Goal: Task Accomplishment & Management: Manage account settings

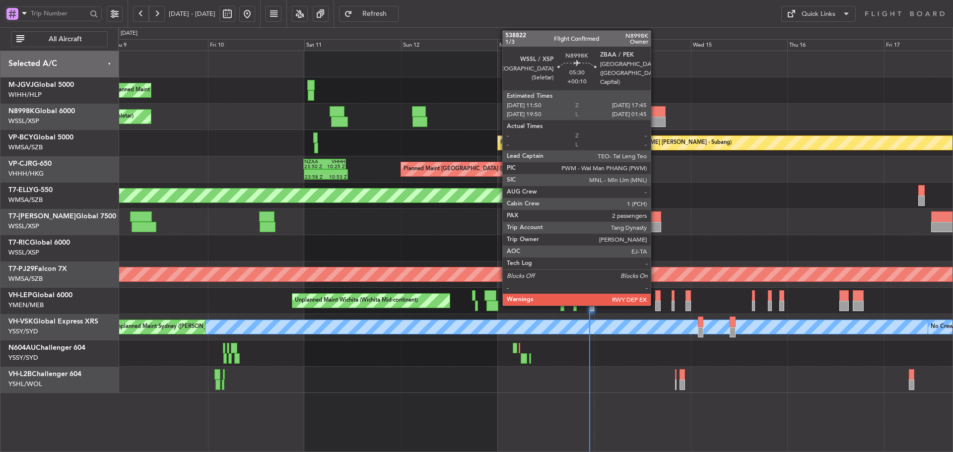
click at [655, 112] on div at bounding box center [653, 111] width 24 height 10
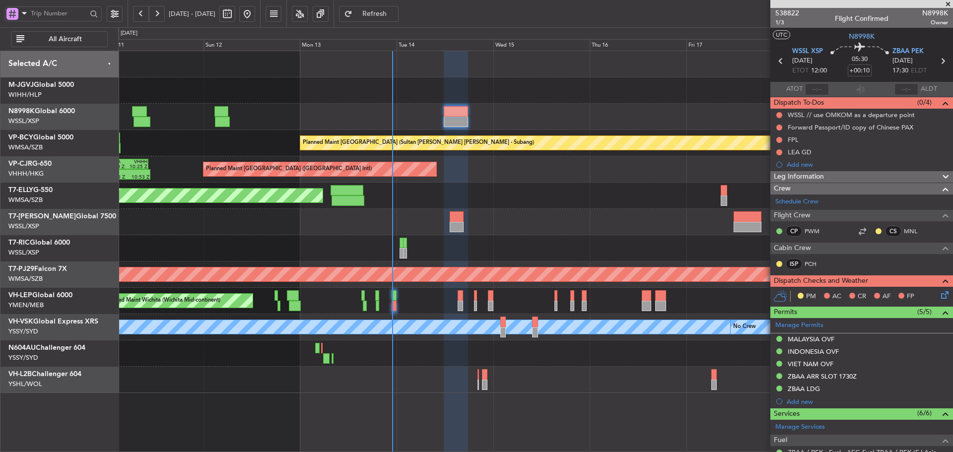
click at [494, 210] on div "Planned Maint [GEOGRAPHIC_DATA] (Seletar) Planned Maint [GEOGRAPHIC_DATA] (Sele…" at bounding box center [535, 222] width 834 height 342
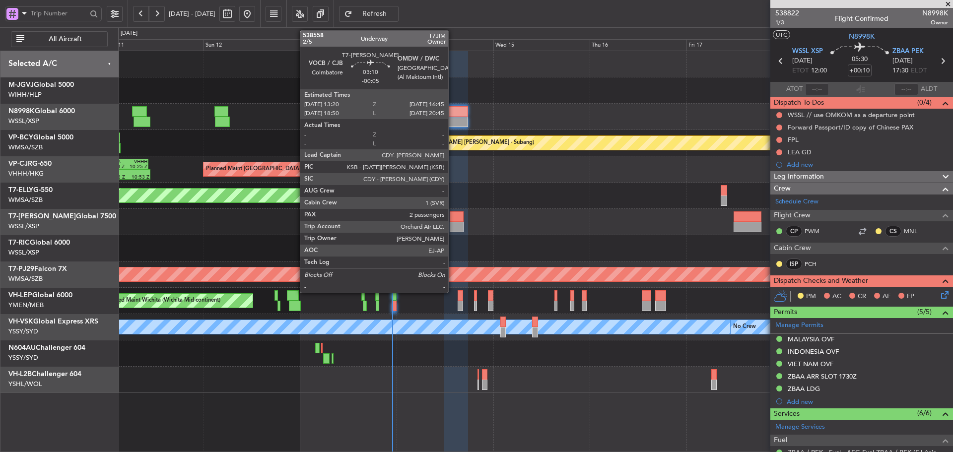
click at [453, 221] on div at bounding box center [457, 216] width 14 height 10
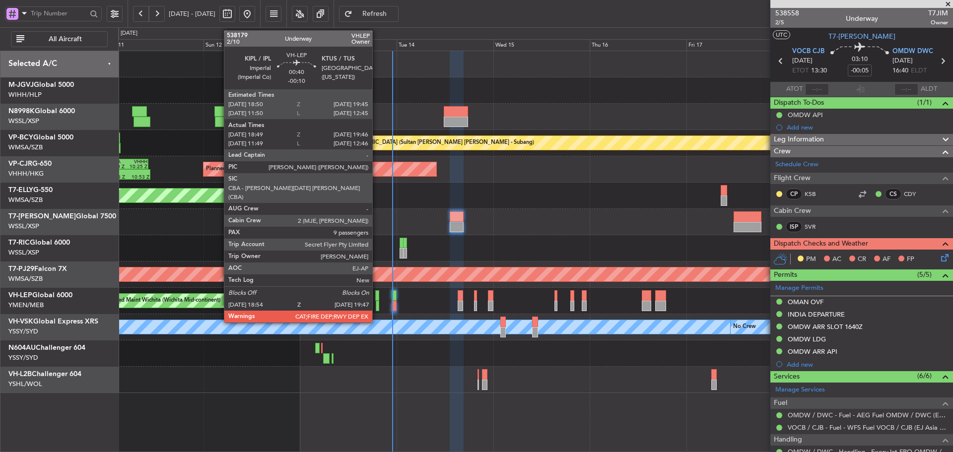
click at [377, 301] on div at bounding box center [378, 306] width 4 height 10
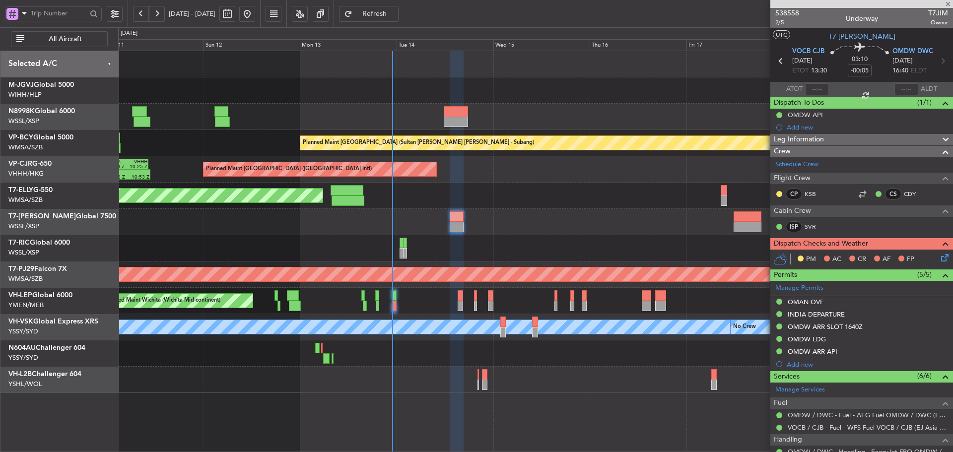
type input "-00:10"
type input "18:59"
type input "19:41"
type input "9"
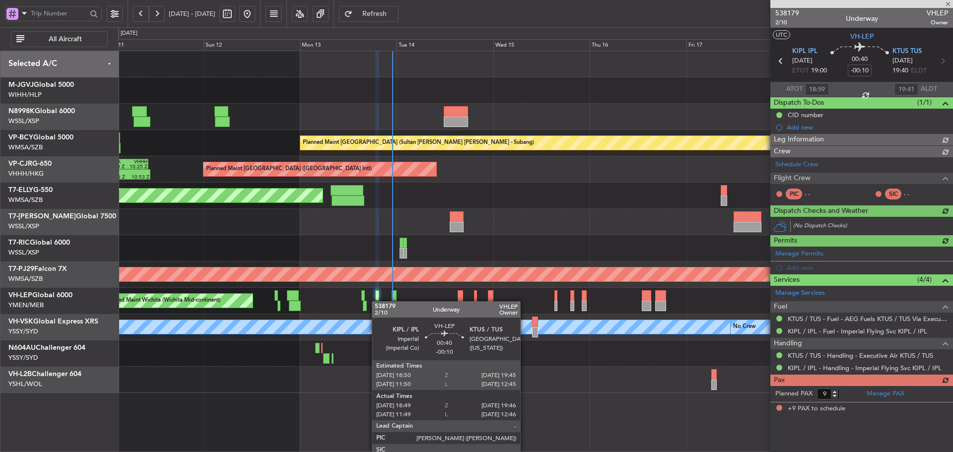
type input "[PERSON_NAME] (KYA)"
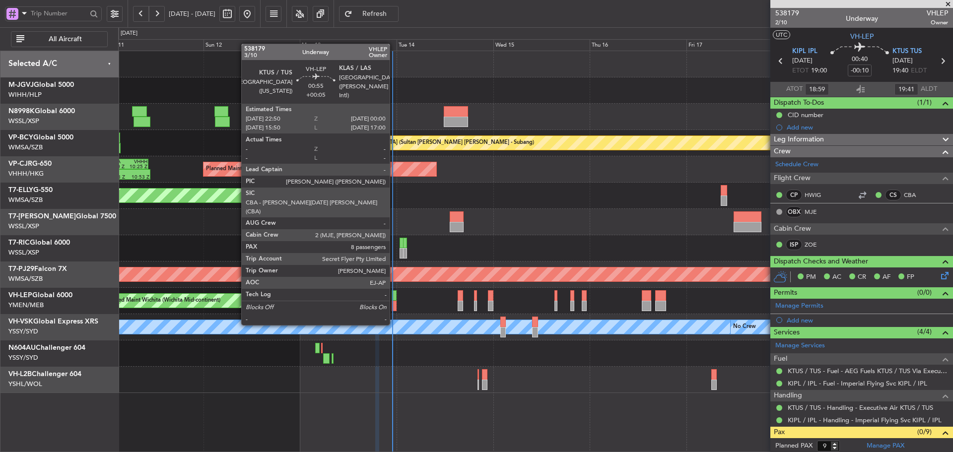
click at [394, 305] on div at bounding box center [394, 306] width 5 height 10
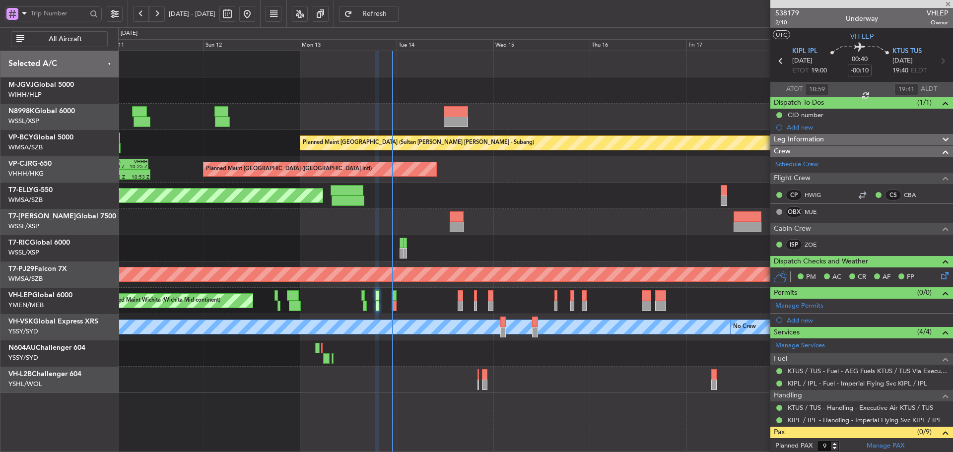
type input "+00:05"
type input "8"
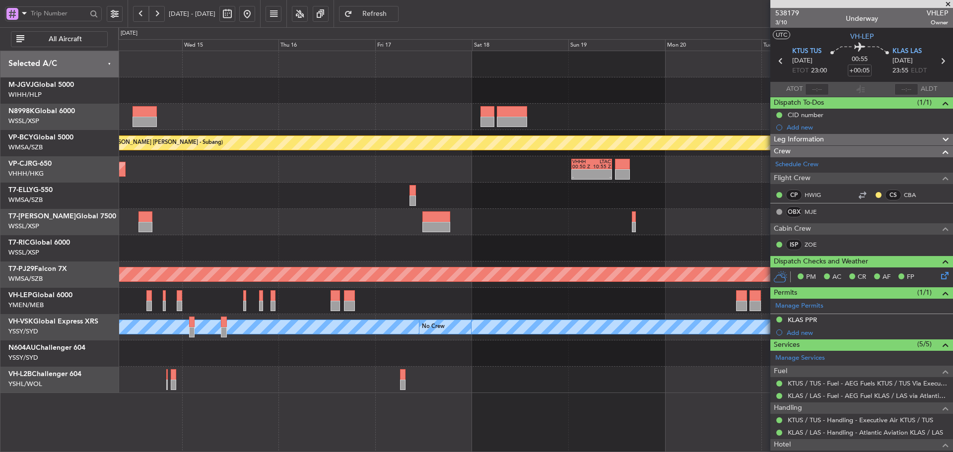
click at [342, 135] on div "Planned Maint [GEOGRAPHIC_DATA] (Sultan [PERSON_NAME] [PERSON_NAME] - Subang) P…" at bounding box center [535, 222] width 834 height 342
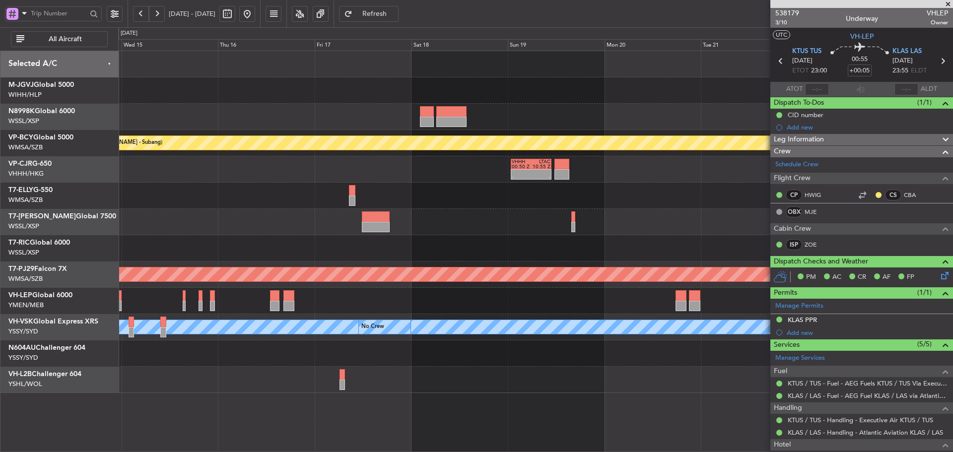
click at [618, 133] on div "Planned Maint [GEOGRAPHIC_DATA] (Sultan [PERSON_NAME] [PERSON_NAME] - Subang) -…" at bounding box center [535, 222] width 834 height 342
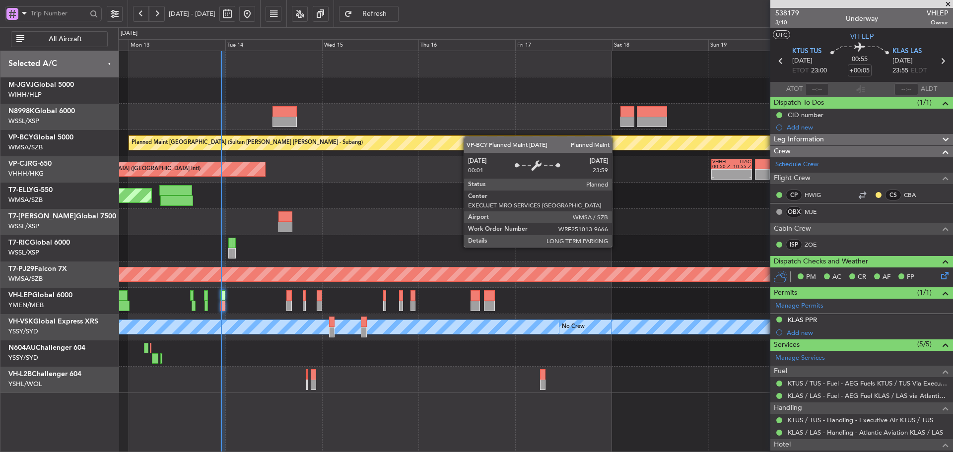
click at [559, 143] on div "Planned Maint [GEOGRAPHIC_DATA] (Sultan [PERSON_NAME] [PERSON_NAME] - Subang) -…" at bounding box center [535, 222] width 834 height 342
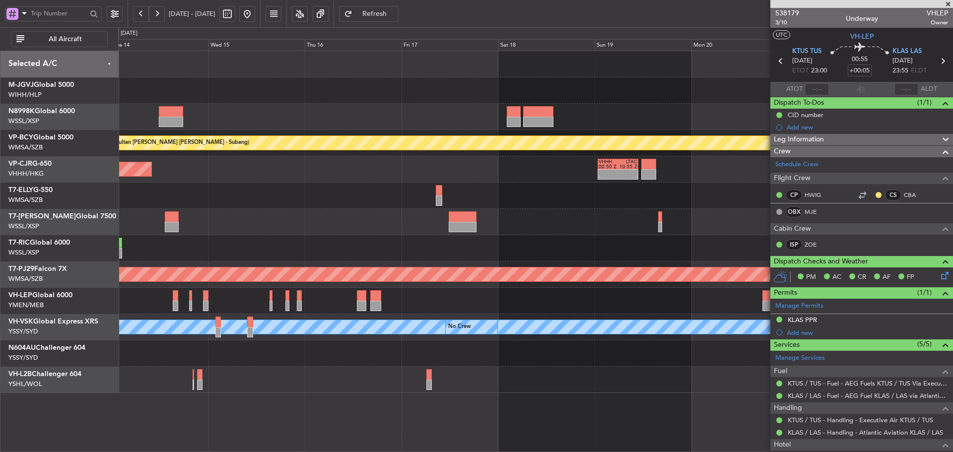
click at [450, 168] on div "Planned Maint [GEOGRAPHIC_DATA] ([GEOGRAPHIC_DATA] Intl) - - VHHH 00:50 Z LTAC …" at bounding box center [535, 169] width 834 height 26
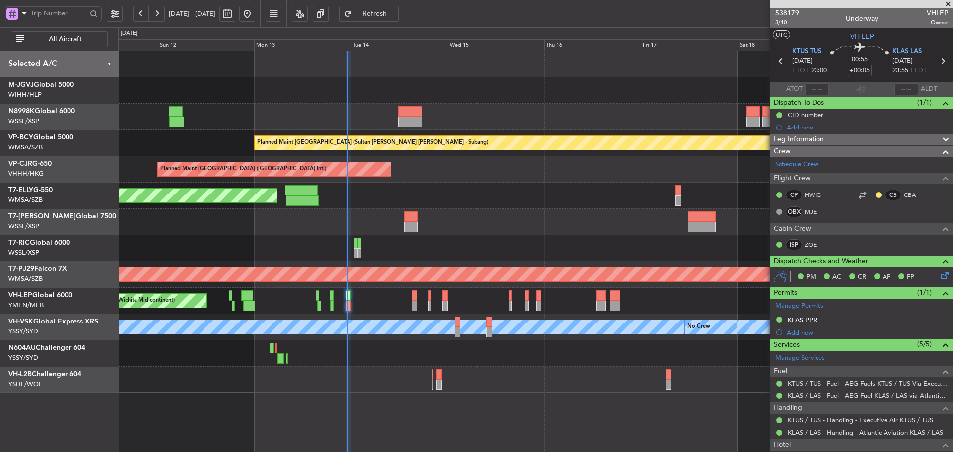
click at [568, 241] on div at bounding box center [535, 248] width 834 height 26
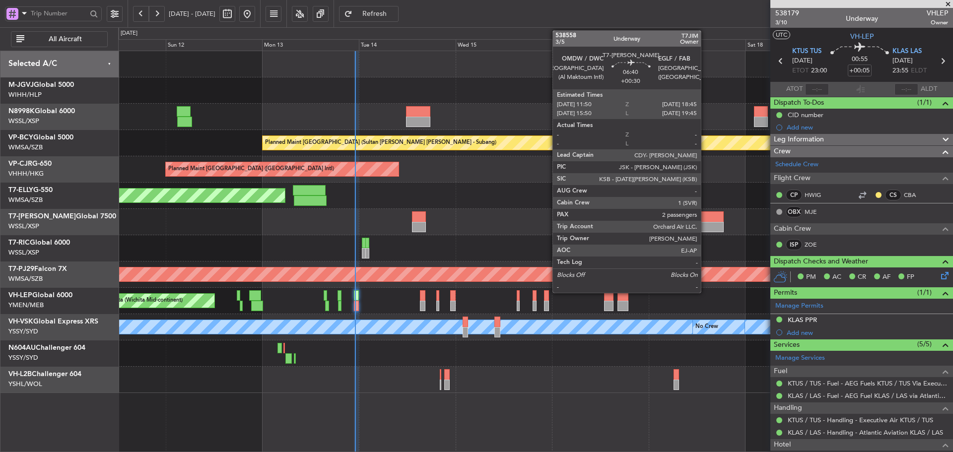
click at [705, 219] on div at bounding box center [710, 216] width 28 height 10
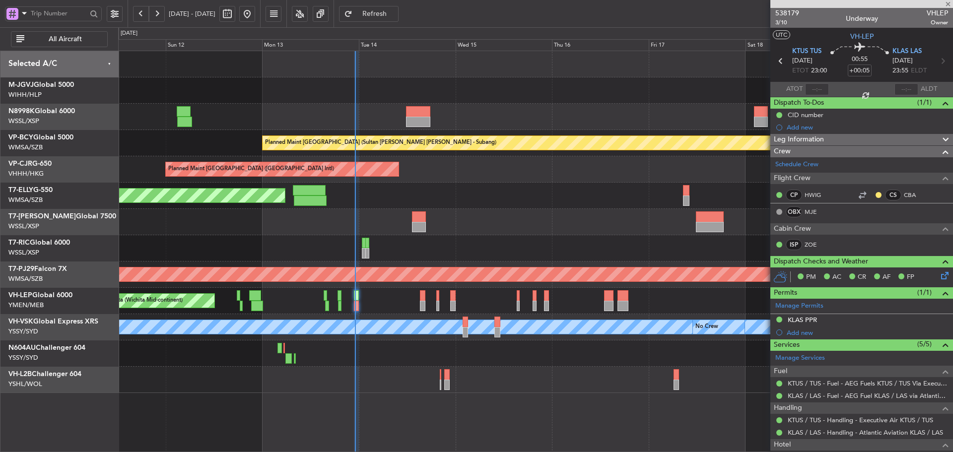
type input "+00:30"
type input "2"
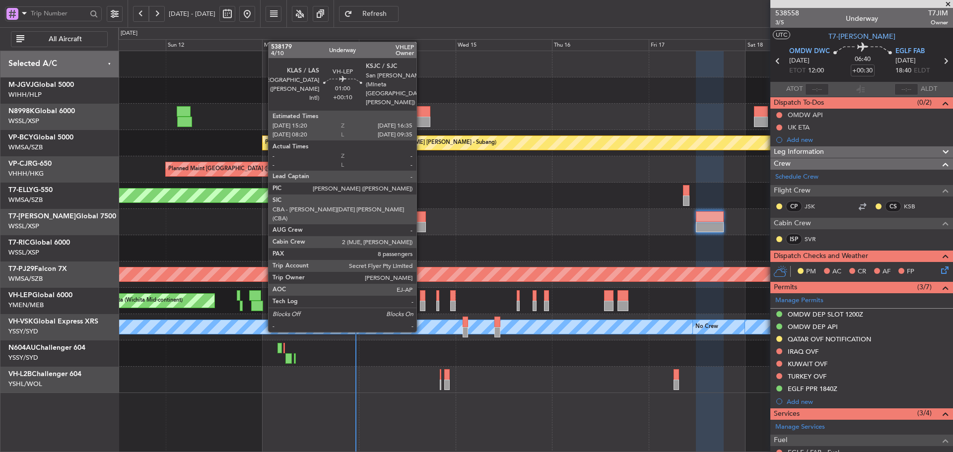
click at [421, 304] on div at bounding box center [422, 306] width 5 height 10
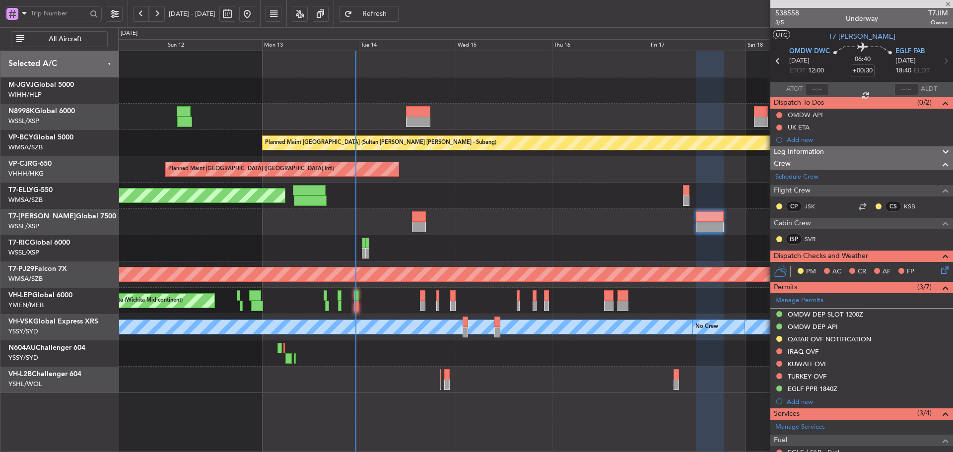
type input "+00:10"
type input "8"
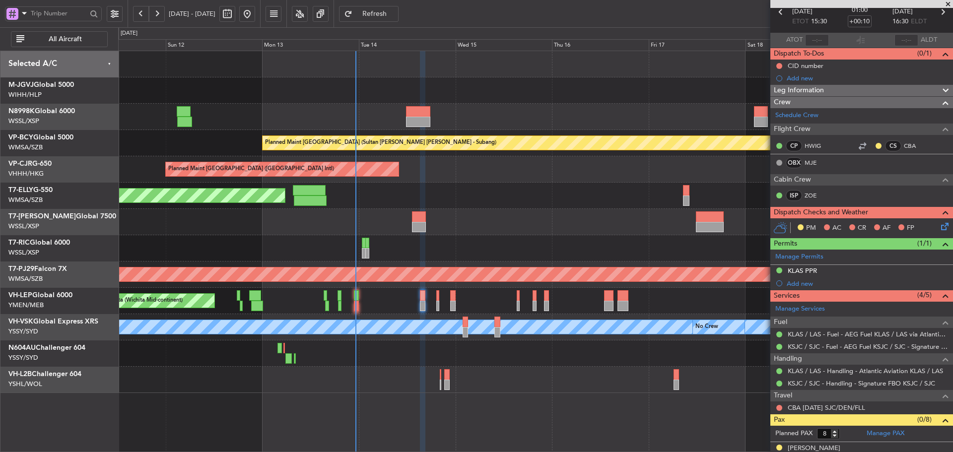
scroll to position [210, 0]
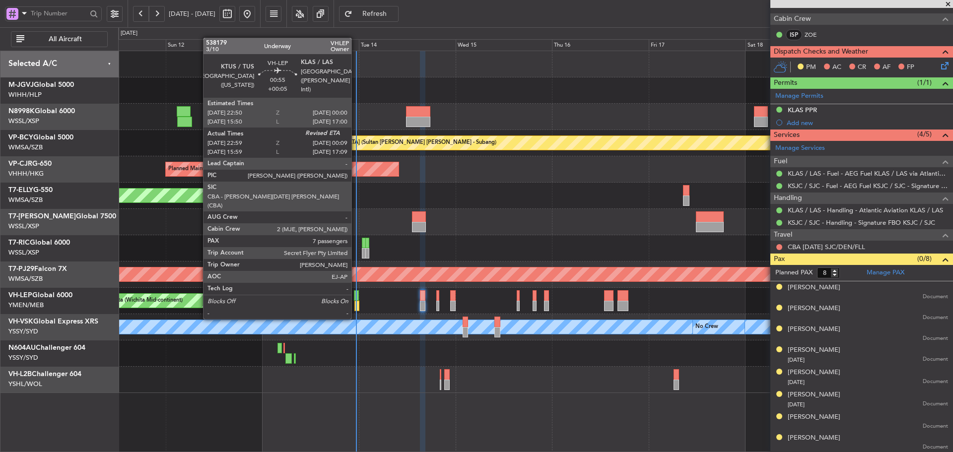
click at [356, 299] on div at bounding box center [356, 295] width 5 height 10
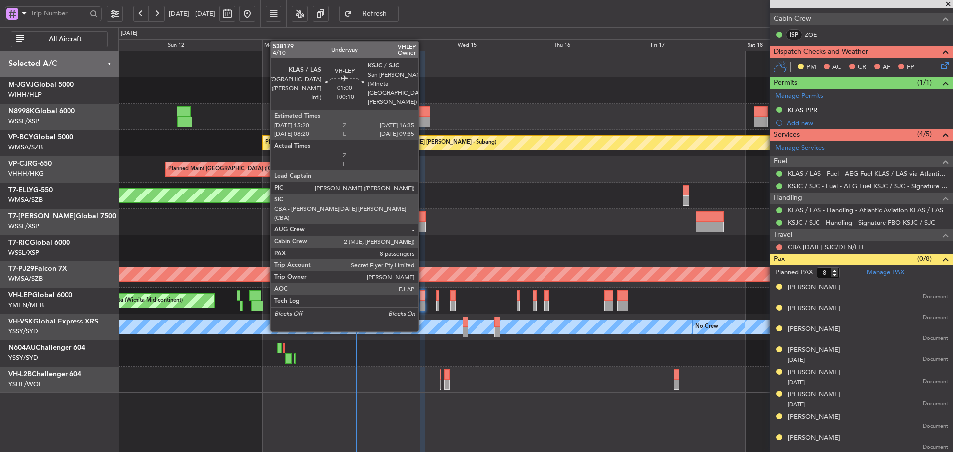
click at [423, 304] on div at bounding box center [422, 306] width 5 height 10
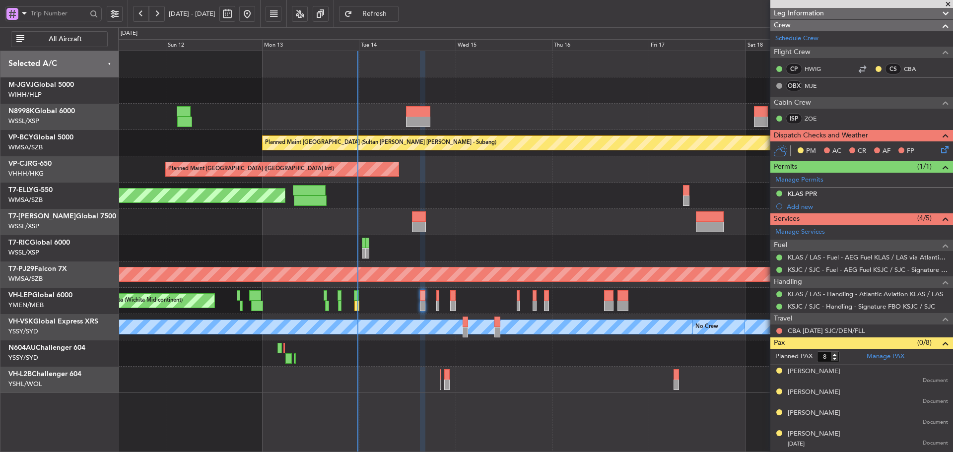
scroll to position [0, 0]
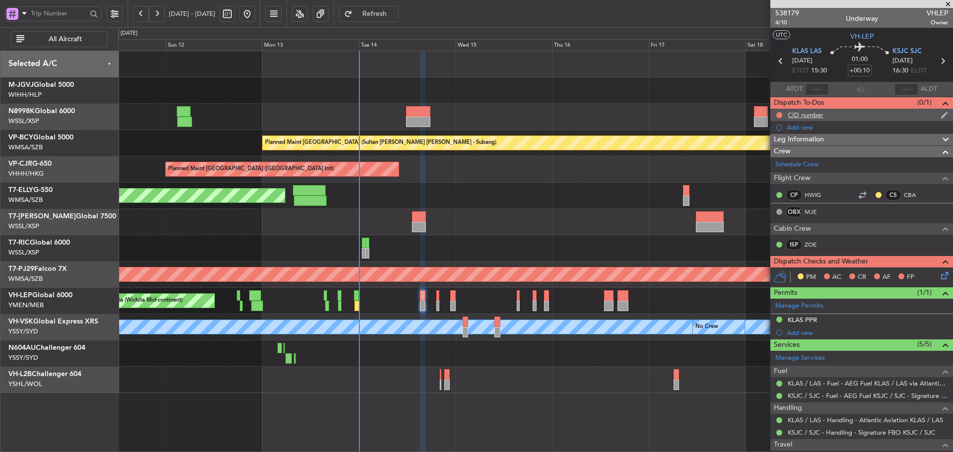
click at [798, 116] on div "CID number" at bounding box center [806, 115] width 36 height 8
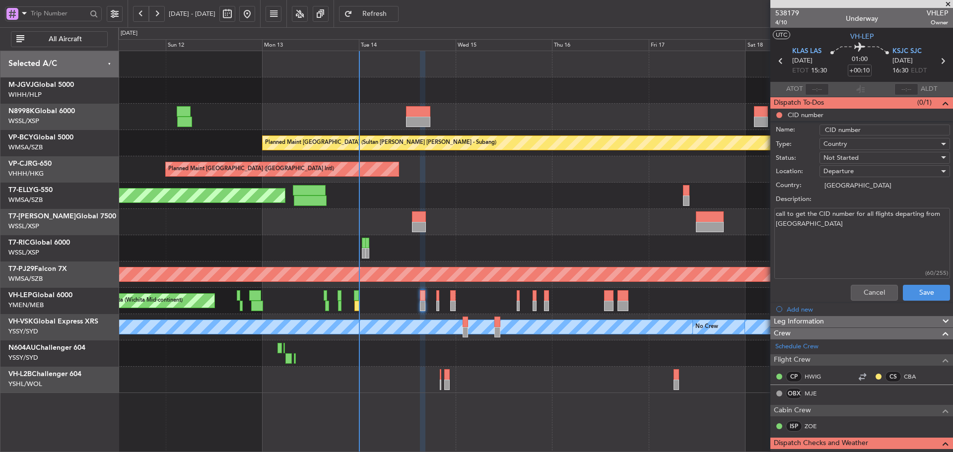
click at [830, 248] on textarea "call to get the CID number for all flights departing from [GEOGRAPHIC_DATA]" at bounding box center [862, 243] width 176 height 71
type textarea "call to get the CID number for all flights departing from [GEOGRAPHIC_DATA] #108"
click at [869, 155] on div "Not Started" at bounding box center [881, 157] width 116 height 15
click at [858, 209] on span "Completed" at bounding box center [880, 207] width 116 height 15
click at [923, 290] on button "Save" at bounding box center [926, 293] width 47 height 16
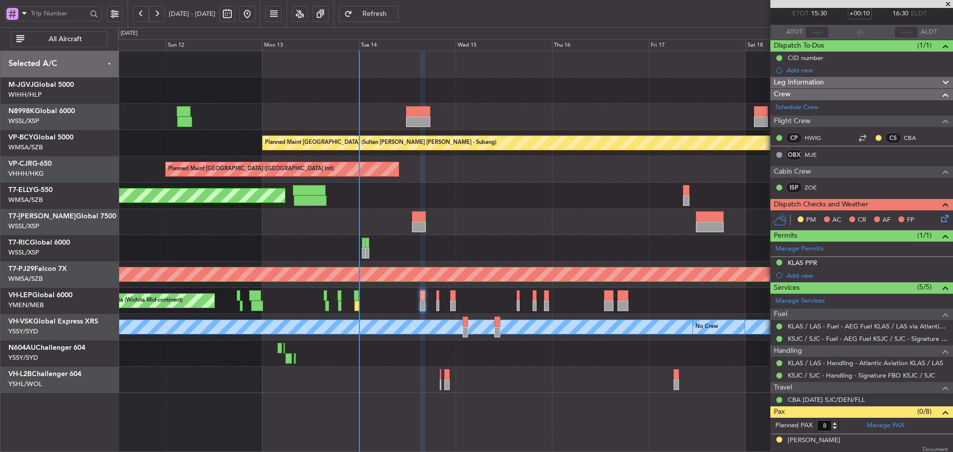
scroll to position [99, 0]
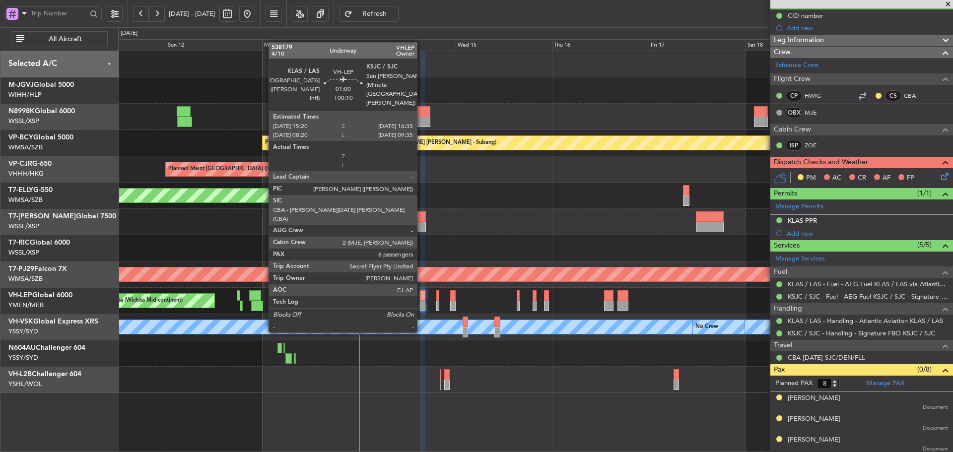
click at [422, 305] on div at bounding box center [422, 306] width 5 height 10
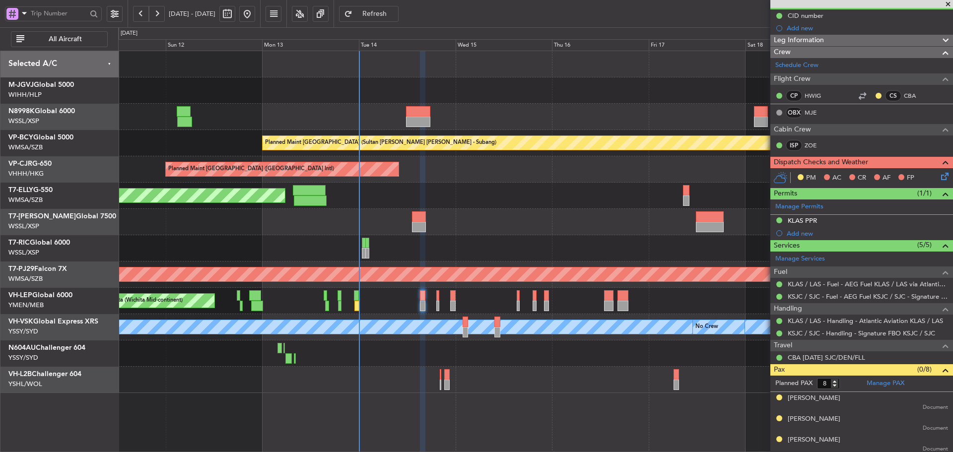
scroll to position [0, 0]
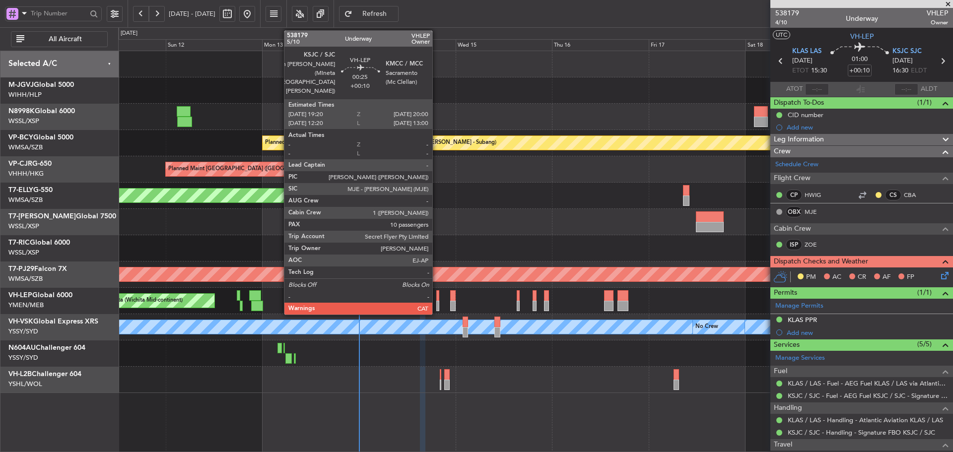
click at [437, 300] on div at bounding box center [437, 295] width 3 height 10
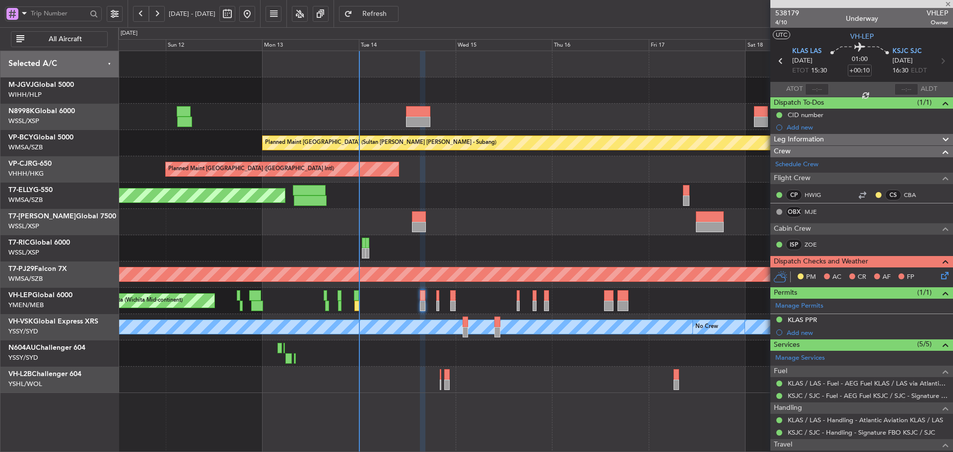
type input "10"
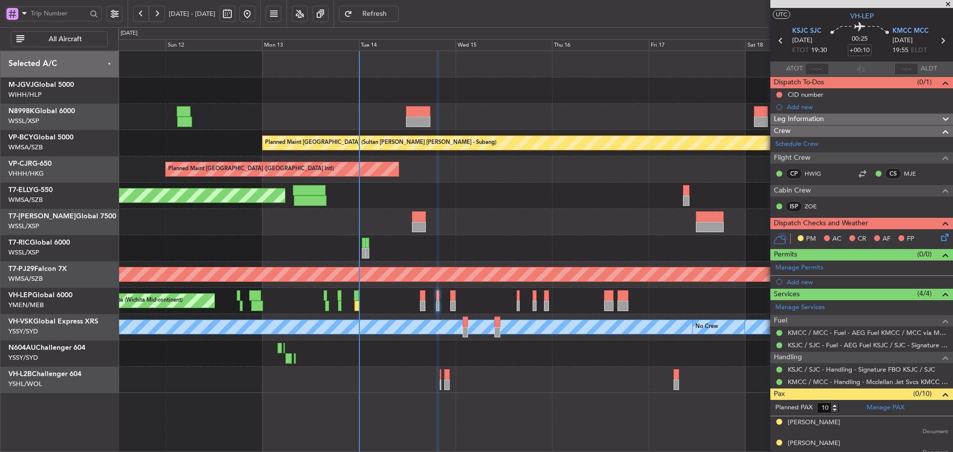
scroll to position [50, 0]
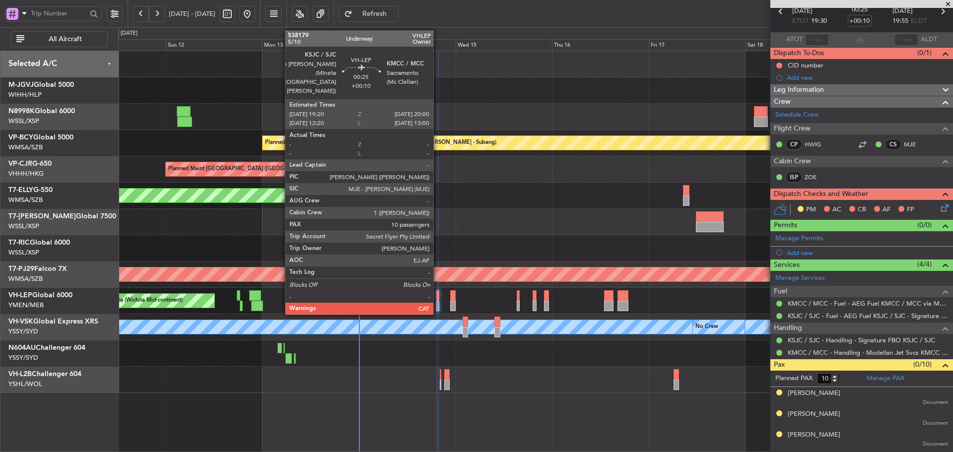
click at [437, 297] on div at bounding box center [437, 295] width 3 height 10
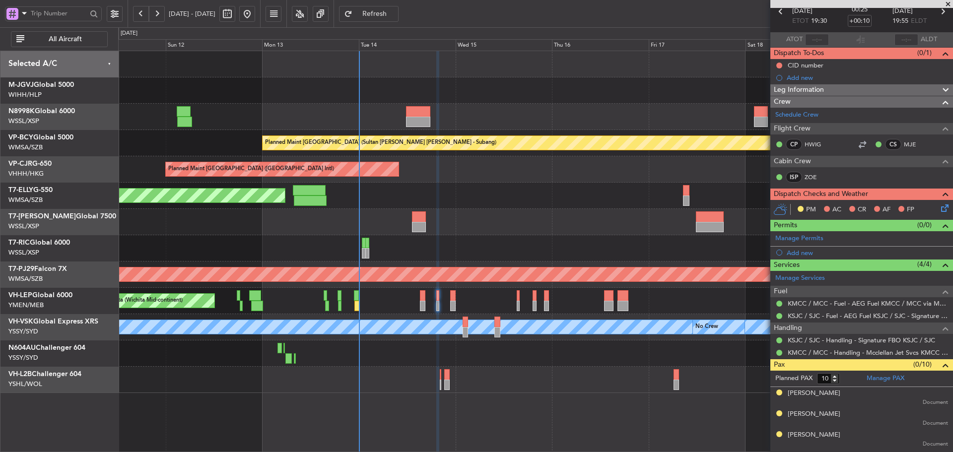
scroll to position [0, 0]
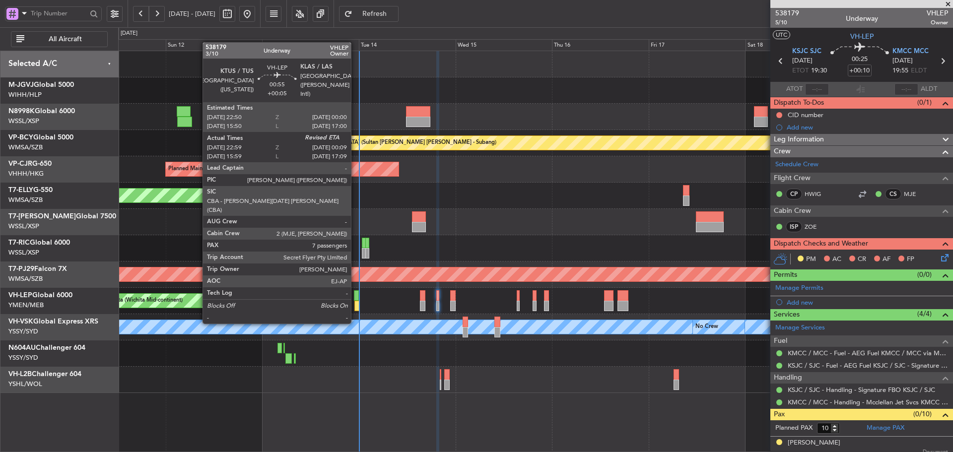
click at [355, 304] on div at bounding box center [356, 306] width 5 height 10
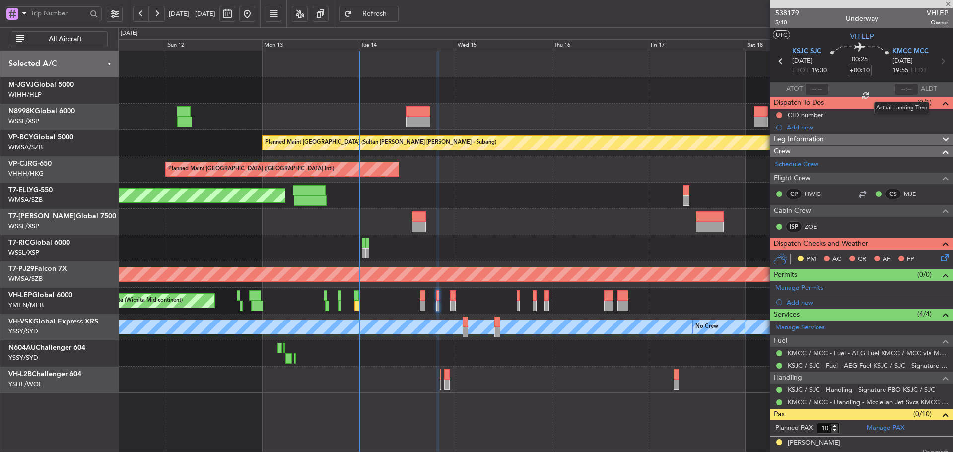
type input "+00:05"
type input "23:09"
type input "7"
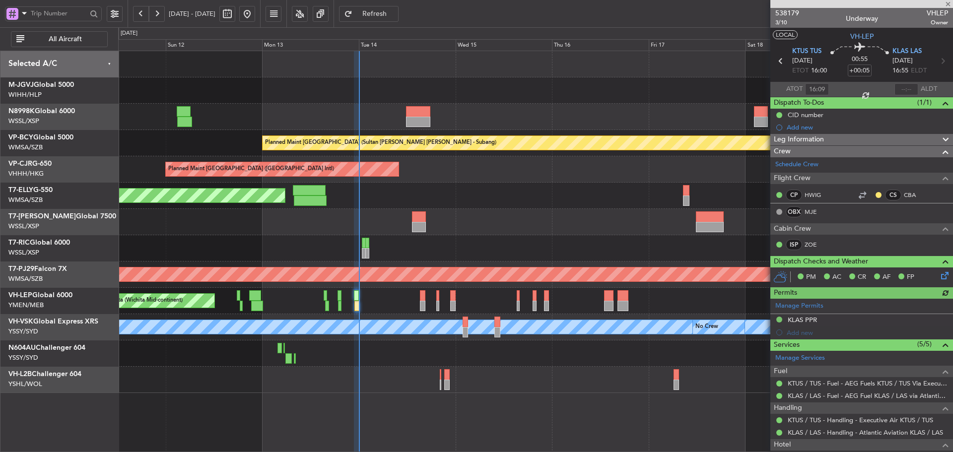
type input "23:09"
click at [899, 88] on input "text" at bounding box center [906, 89] width 24 height 12
click at [882, 86] on section "ATOT 23:09 0004 ALDT" at bounding box center [861, 89] width 183 height 15
type input "00:04"
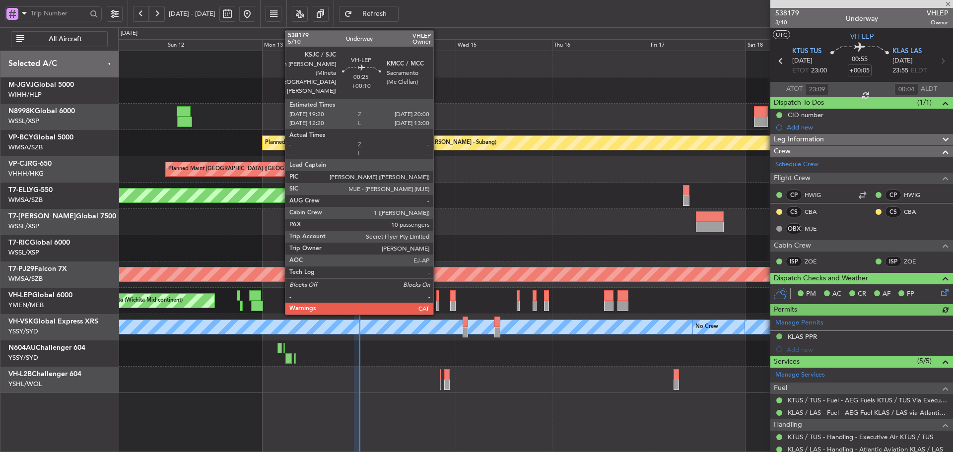
click at [438, 298] on div at bounding box center [437, 295] width 3 height 10
click at [438, 300] on div at bounding box center [437, 295] width 3 height 10
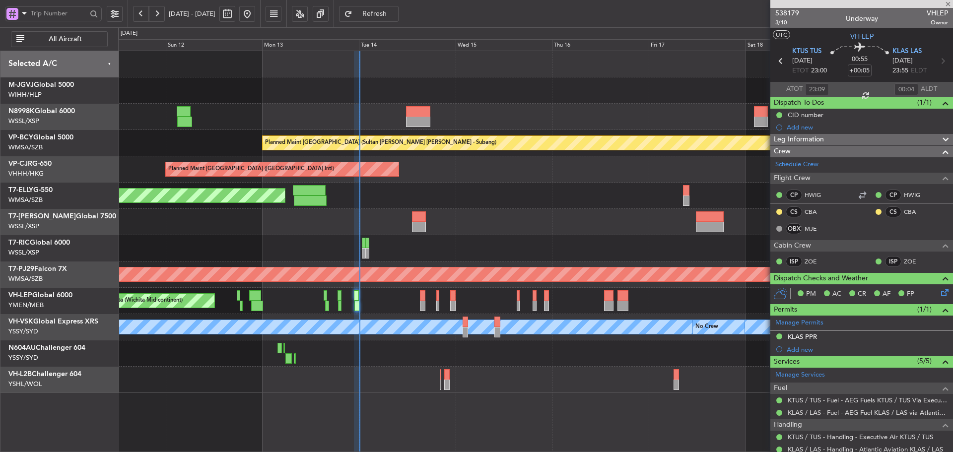
type input "+00:10"
type input "10"
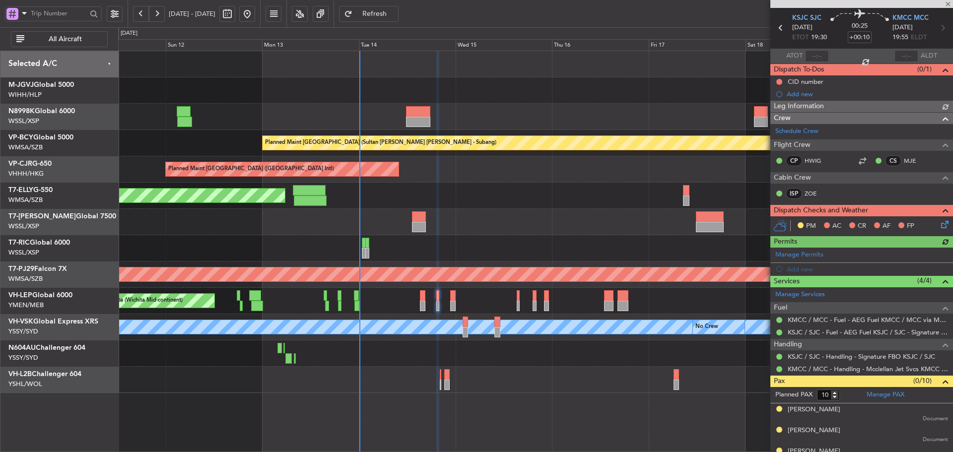
scroll to position [50, 0]
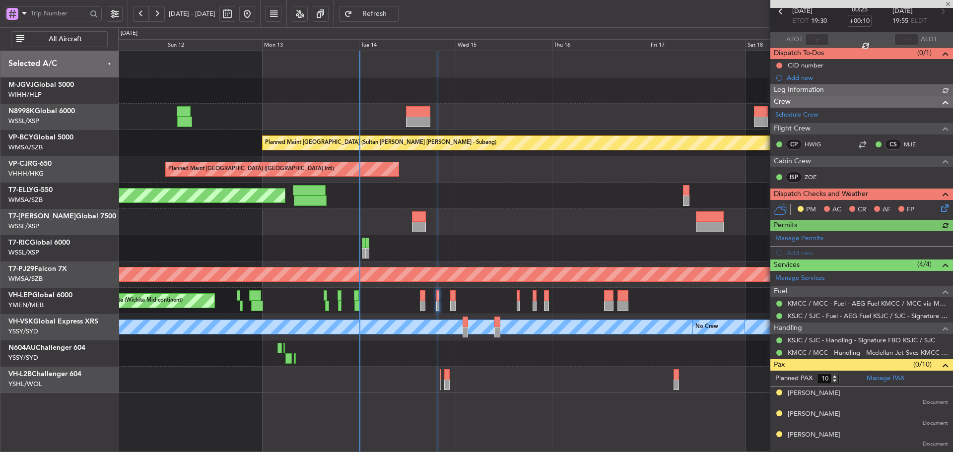
type input "[PERSON_NAME] (LEU)"
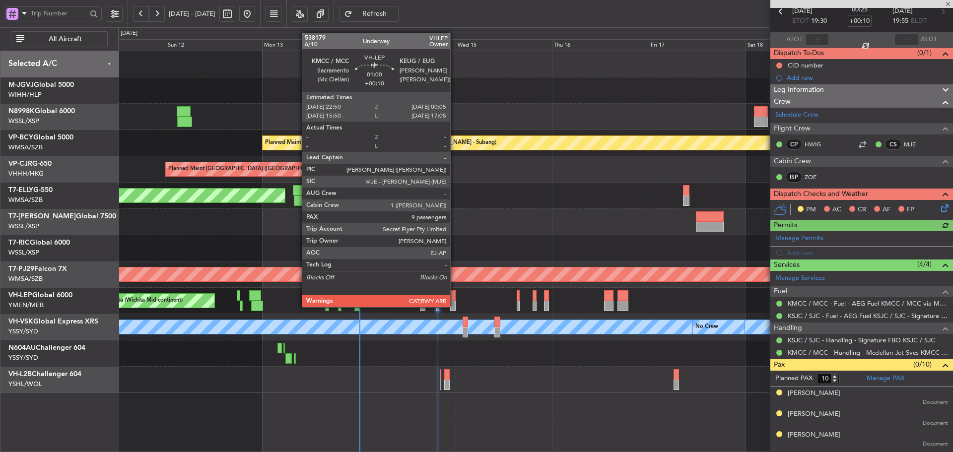
click at [454, 306] on div at bounding box center [452, 306] width 5 height 10
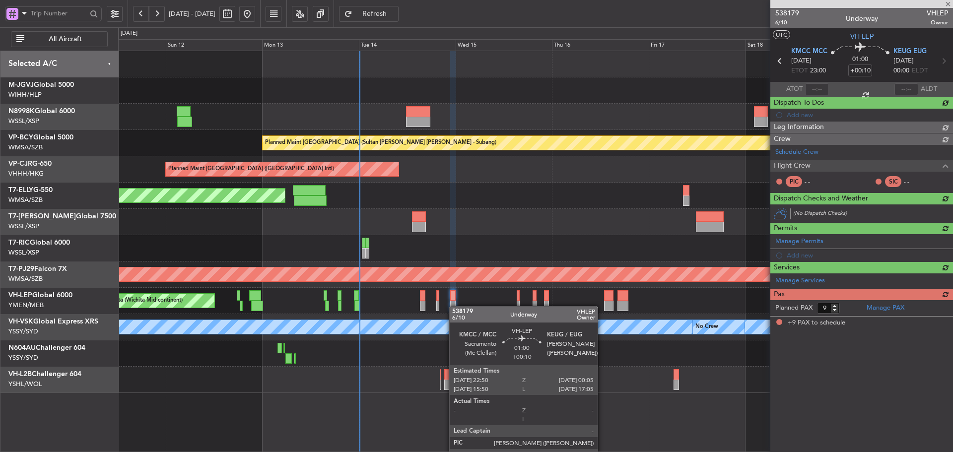
scroll to position [0, 0]
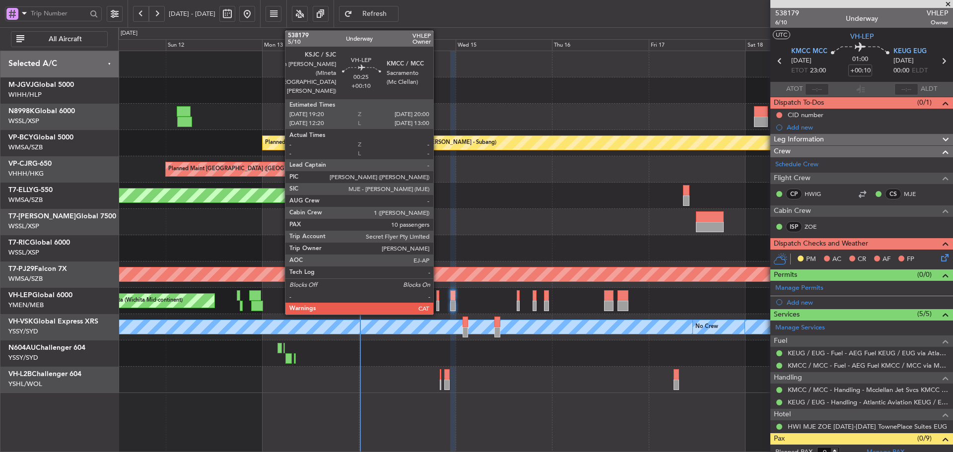
click at [437, 300] on div at bounding box center [437, 295] width 3 height 10
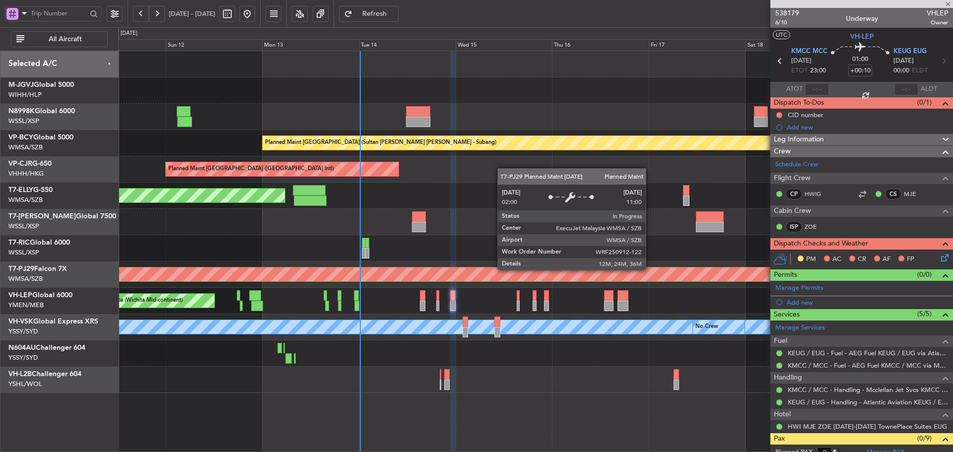
type input "10"
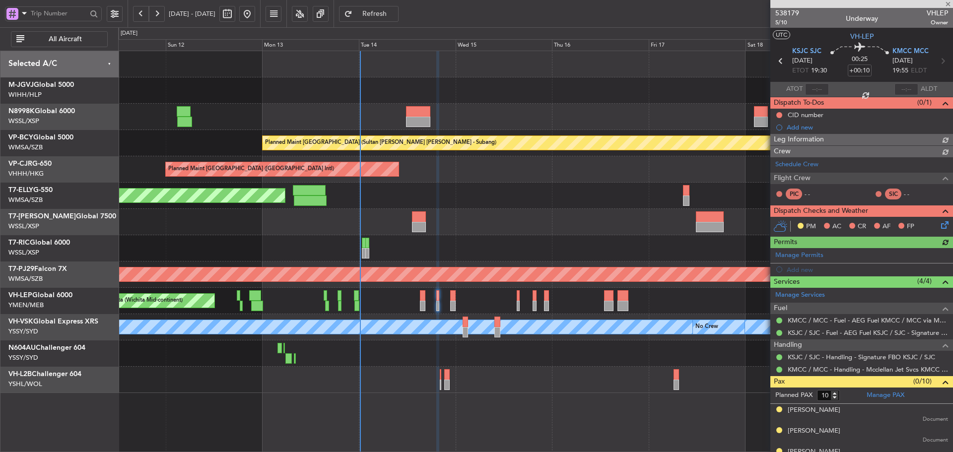
type input "[PERSON_NAME] (LEU)"
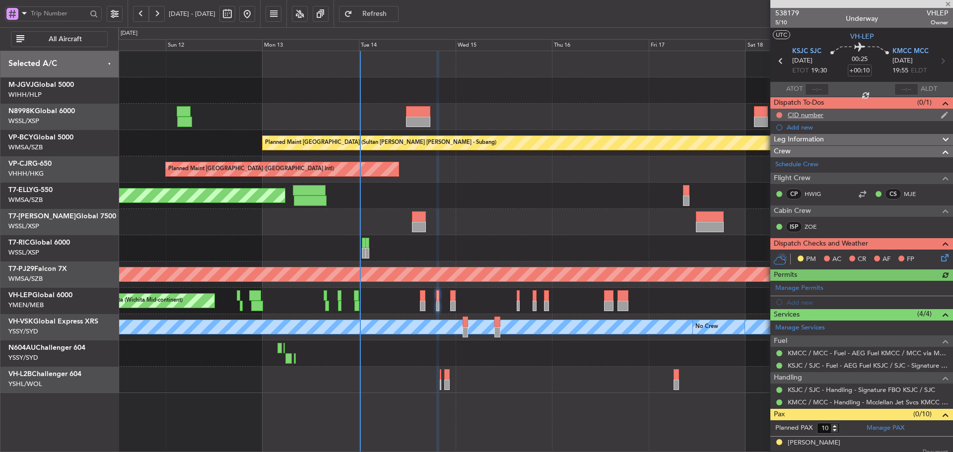
click at [799, 117] on div "CID number" at bounding box center [806, 115] width 36 height 8
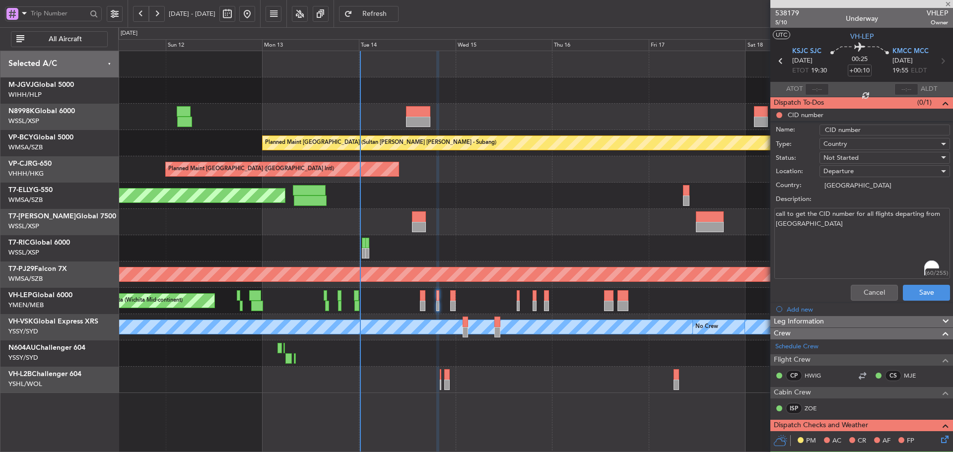
click at [831, 237] on textarea "call to get the CID number for all flights departing from [GEOGRAPHIC_DATA]" at bounding box center [862, 243] width 176 height 71
type textarea "call to get the CID number for all flights departing from [GEOGRAPHIC_DATA] #798"
click at [920, 289] on button "Save" at bounding box center [926, 293] width 47 height 16
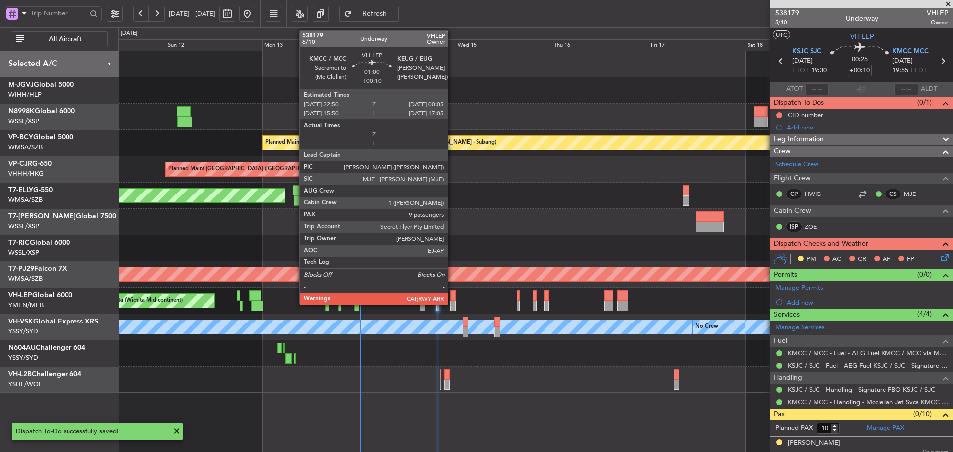
click at [452, 300] on div "Unplanned Maint Wichita (Wichita Mid-continent)" at bounding box center [535, 301] width 834 height 26
click at [453, 299] on div at bounding box center [452, 295] width 5 height 10
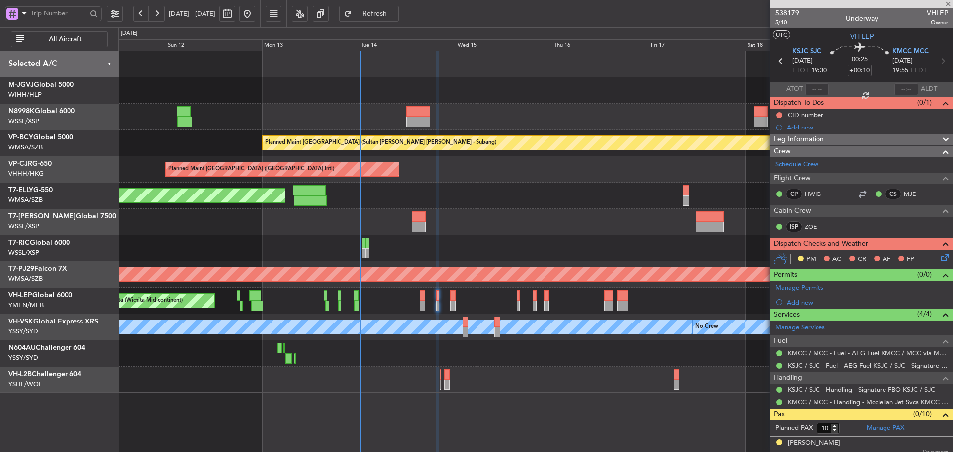
type input "9"
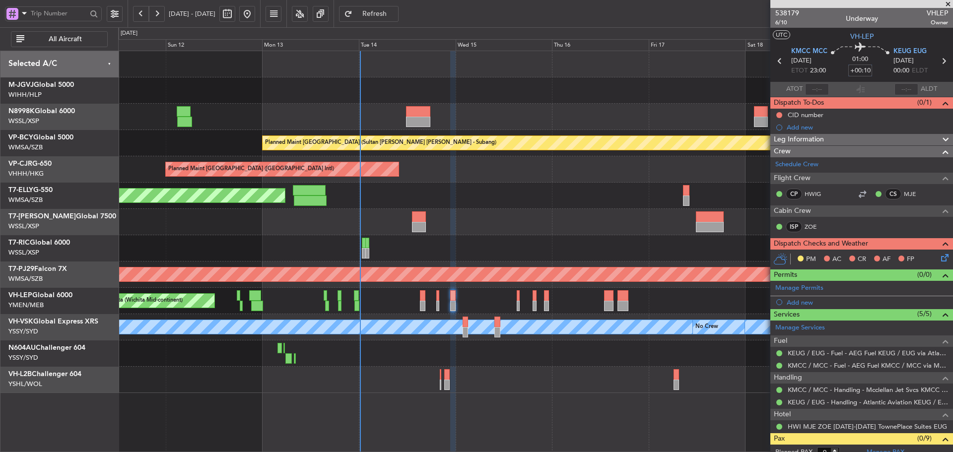
click at [852, 68] on input "+00:10" at bounding box center [860, 71] width 24 height 12
type input "+00:05"
